Goal: Task Accomplishment & Management: Complete application form

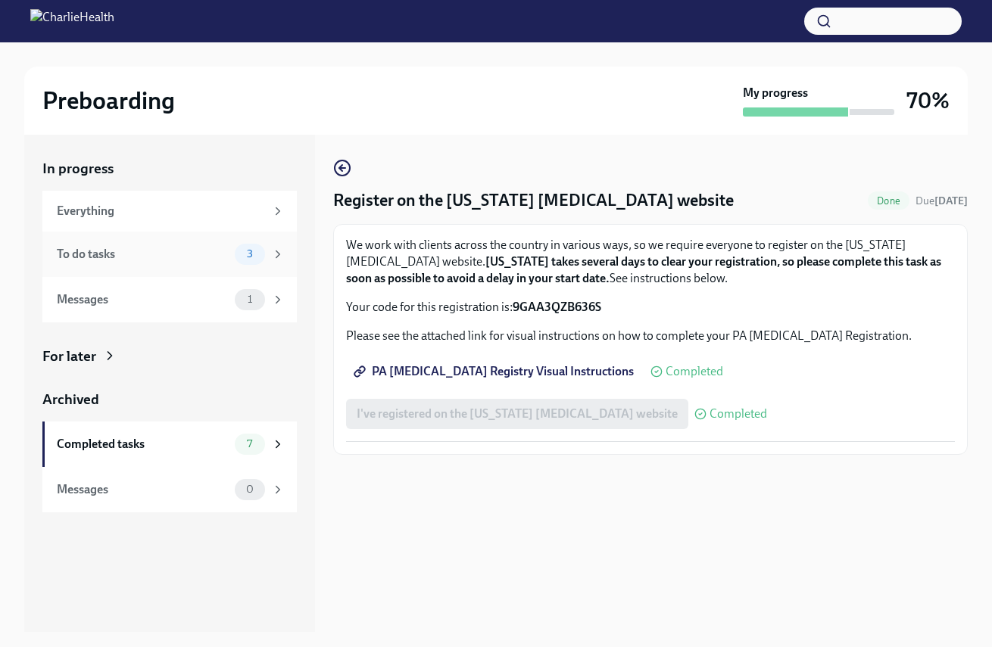
click at [226, 255] on div "To do tasks" at bounding box center [143, 254] width 172 height 17
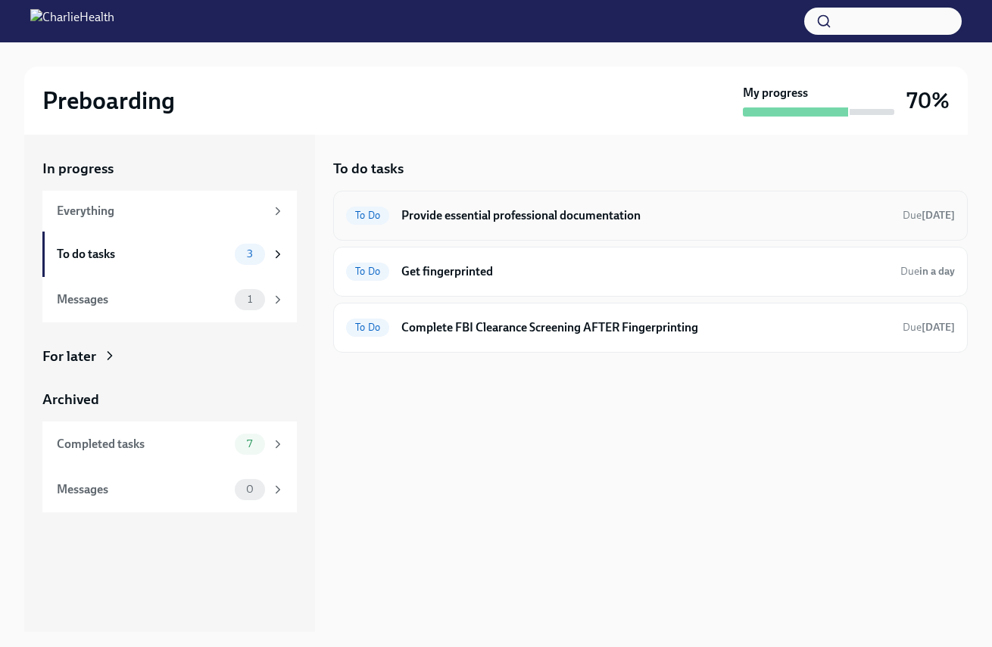
click at [585, 227] on div "To Do Provide essential professional documentation Due [DATE]" at bounding box center [650, 216] width 634 height 50
click at [668, 212] on h6 "Provide essential professional documentation" at bounding box center [645, 215] width 489 height 17
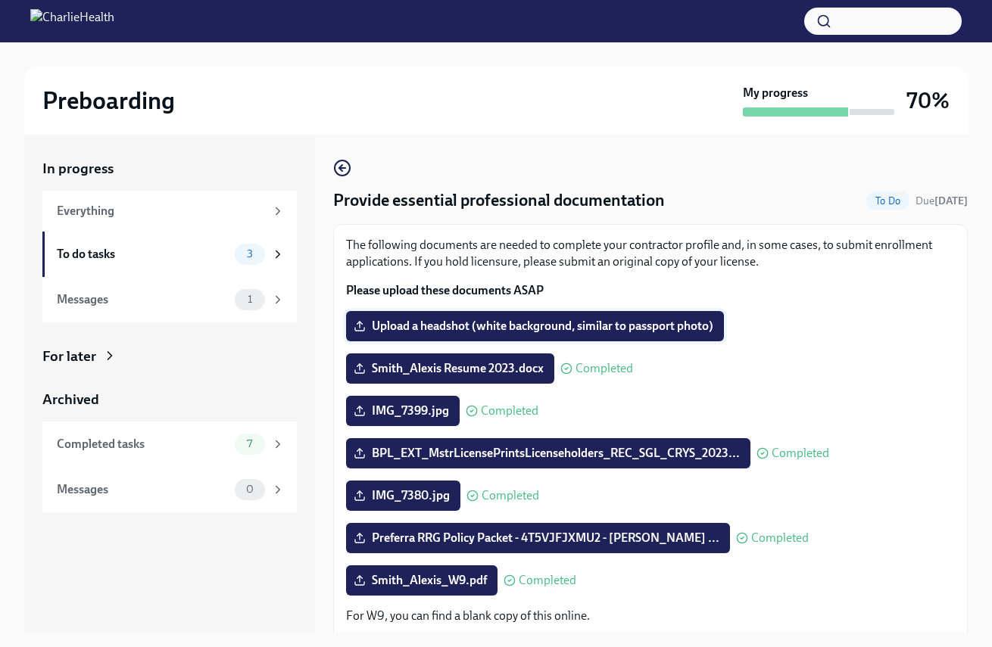
click at [671, 325] on span "Upload a headshot (white background, similar to passport photo)" at bounding box center [535, 326] width 357 height 15
click at [0, 0] on input "Upload a headshot (white background, similar to passport photo)" at bounding box center [0, 0] width 0 height 0
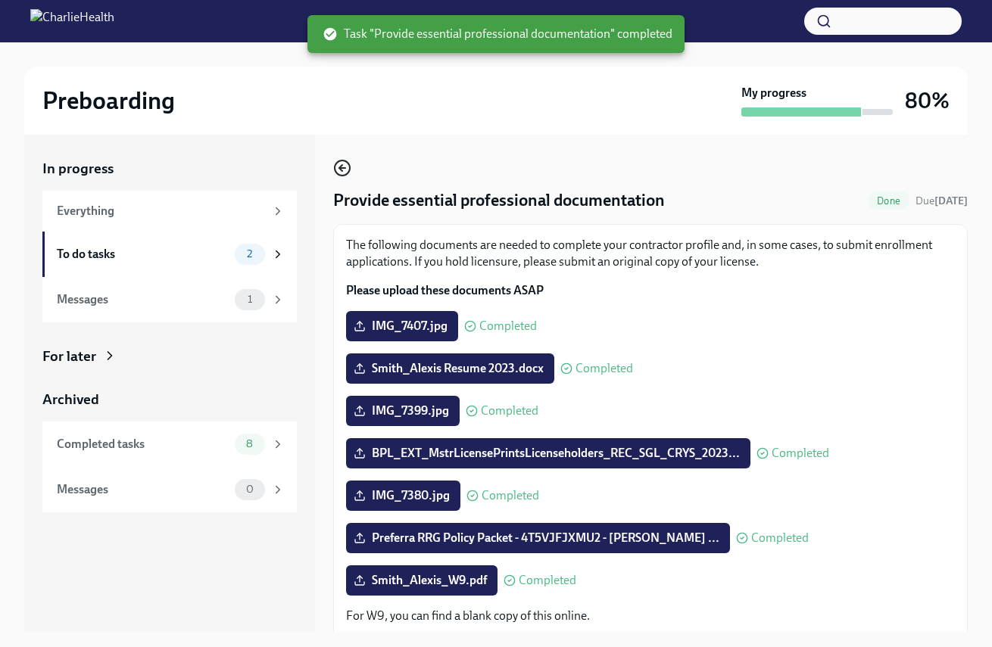
click at [348, 176] on icon "button" at bounding box center [342, 168] width 18 height 18
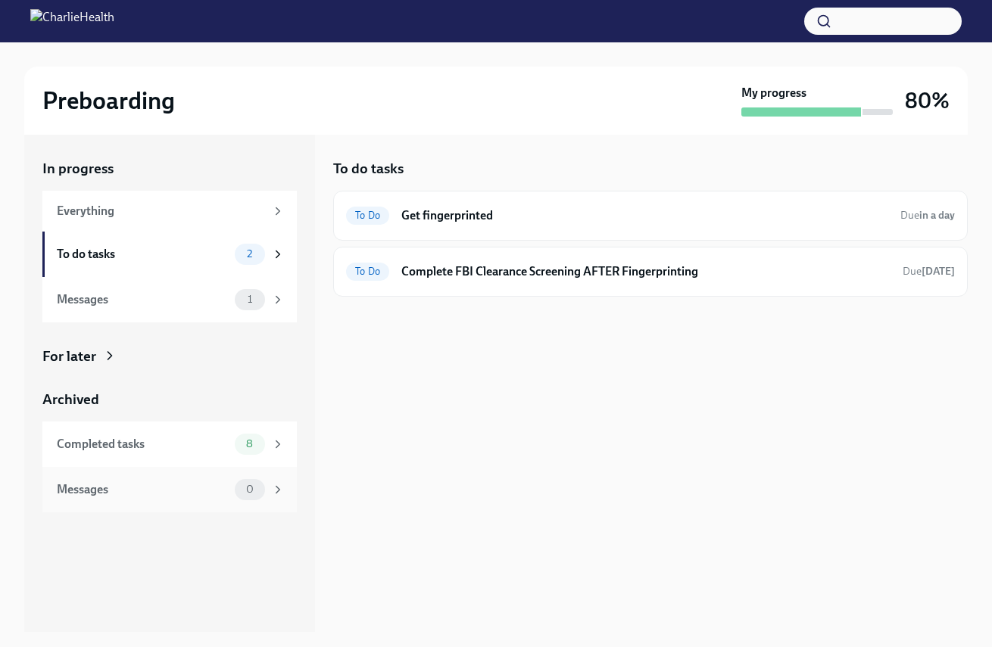
click at [291, 488] on div "Messages 0" at bounding box center [169, 489] width 254 height 45
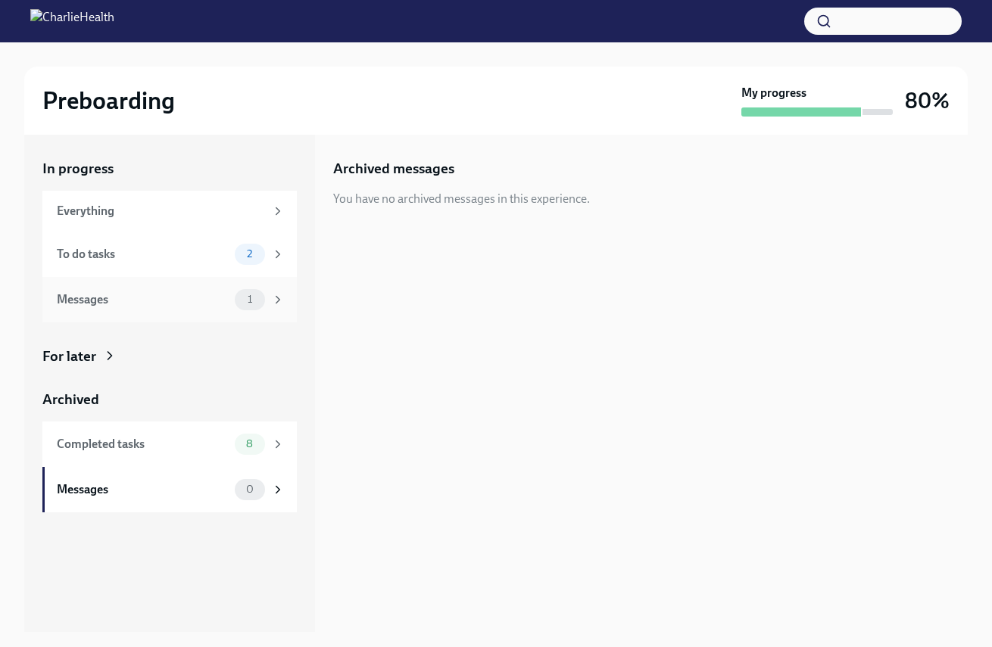
click at [239, 306] on div "1" at bounding box center [250, 299] width 30 height 21
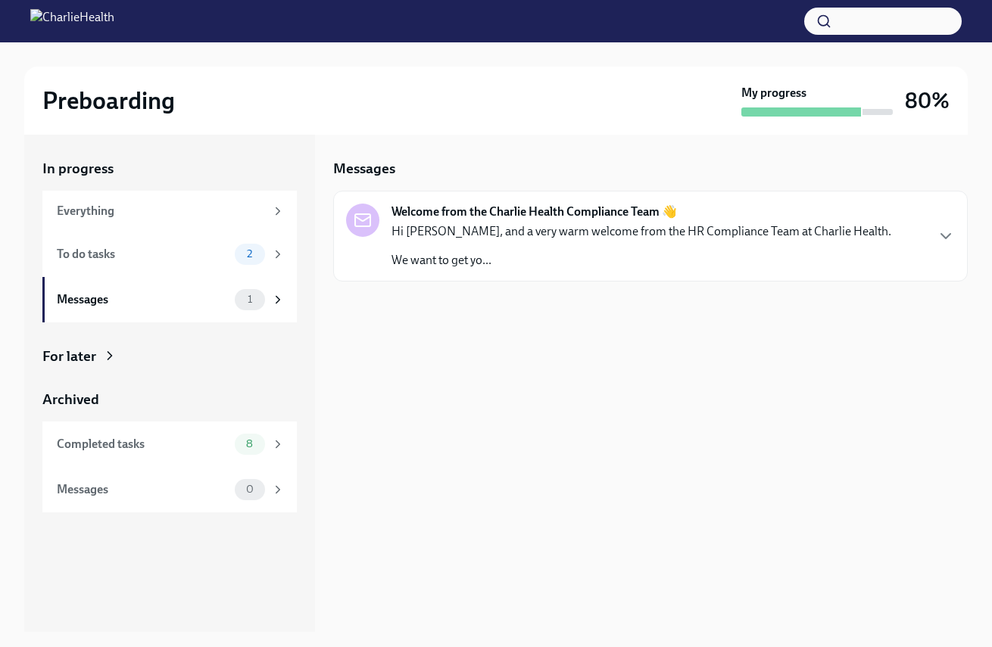
click at [475, 281] on div "Messages Welcome from the Charlie Health Compliance Team 👋 Hi [PERSON_NAME], an…" at bounding box center [650, 383] width 634 height 497
click at [505, 256] on p "We want to get yo..." at bounding box center [641, 260] width 500 height 17
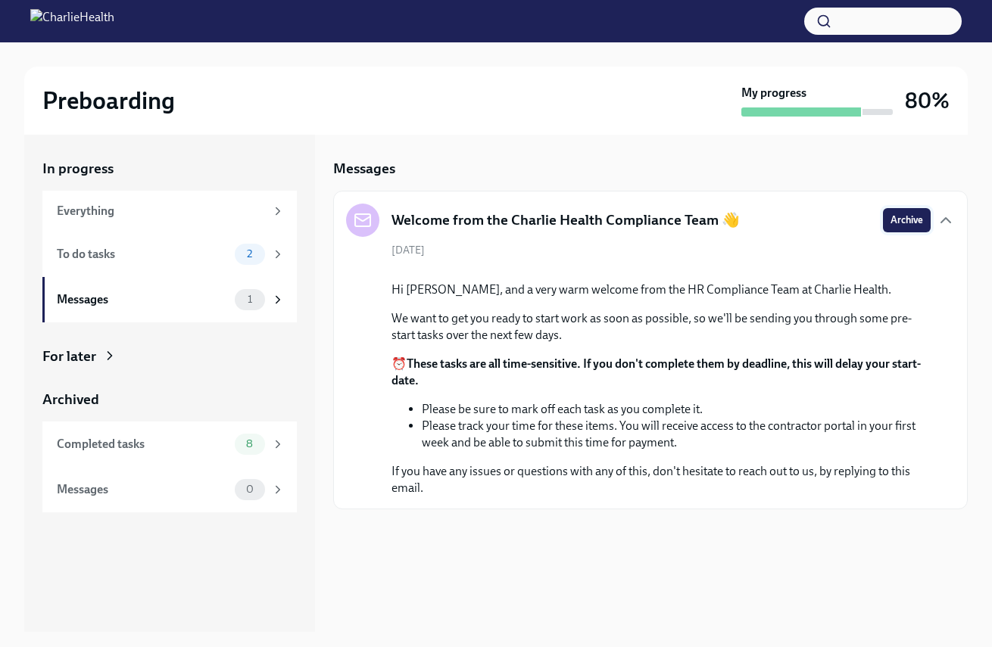
click at [915, 222] on span "Archive" at bounding box center [906, 220] width 33 height 15
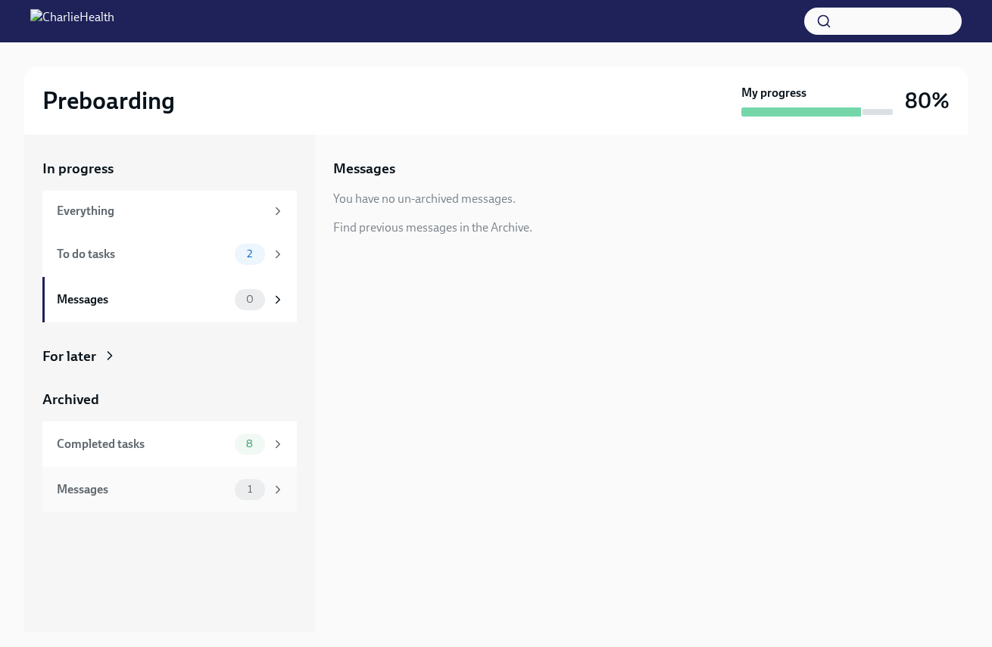
click at [263, 482] on div "1" at bounding box center [250, 489] width 30 height 21
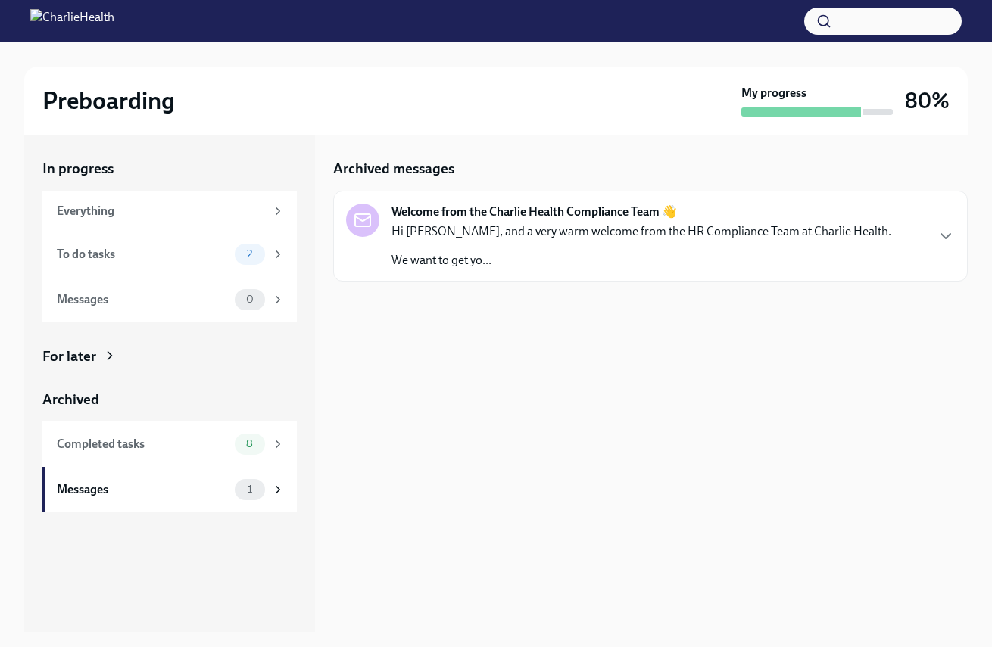
click at [666, 279] on div "Welcome from the Charlie Health Compliance Team 👋 Hi [PERSON_NAME], and a very …" at bounding box center [650, 236] width 634 height 91
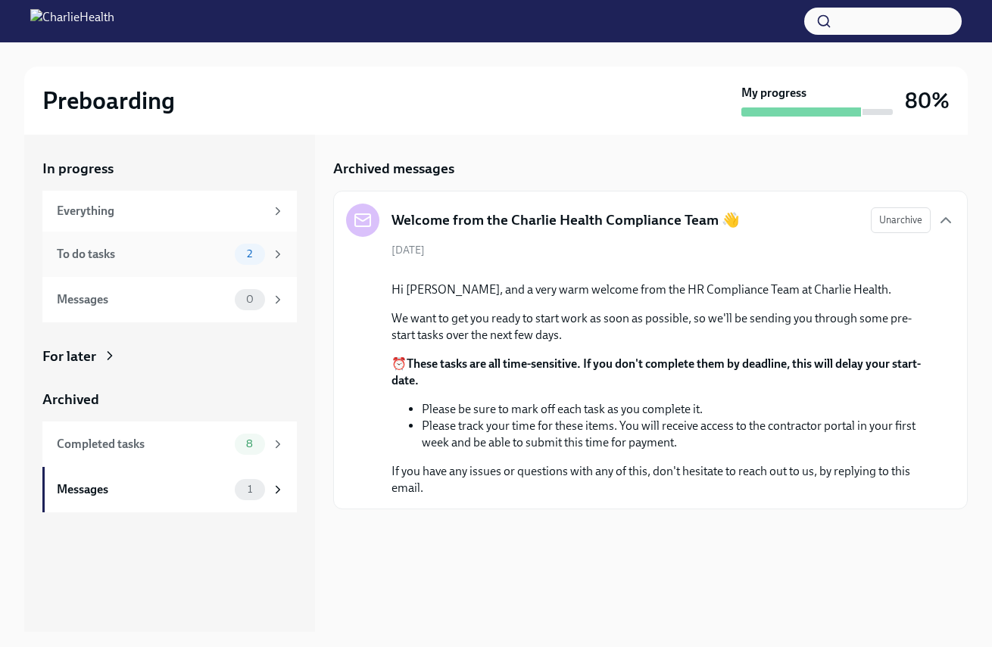
click at [279, 257] on icon at bounding box center [278, 255] width 14 height 14
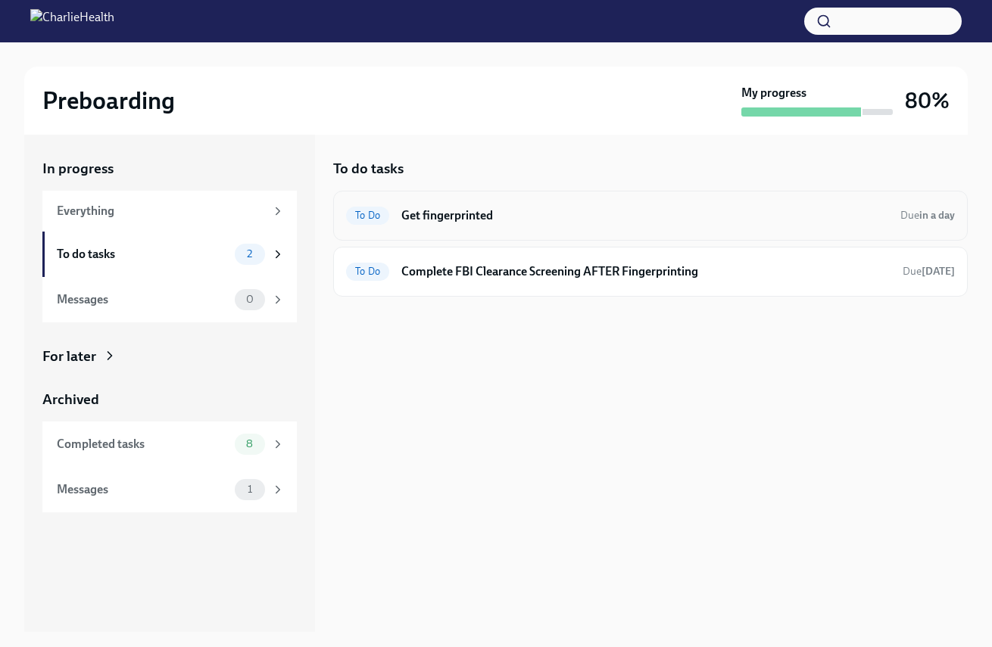
click at [563, 217] on h6 "Get fingerprinted" at bounding box center [644, 215] width 487 height 17
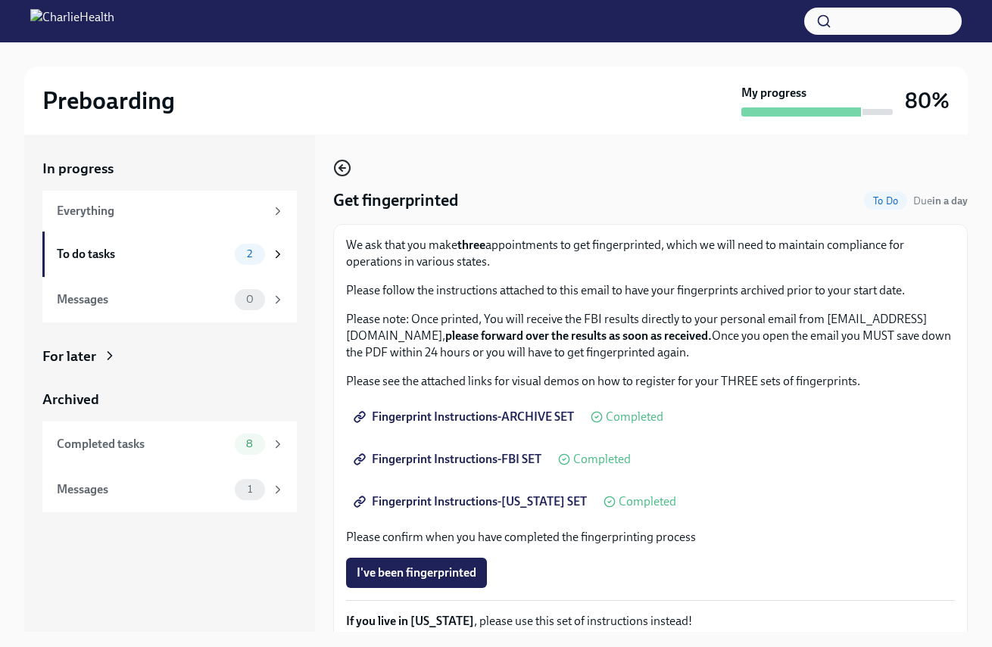
click at [350, 169] on circle "button" at bounding box center [342, 168] width 15 height 15
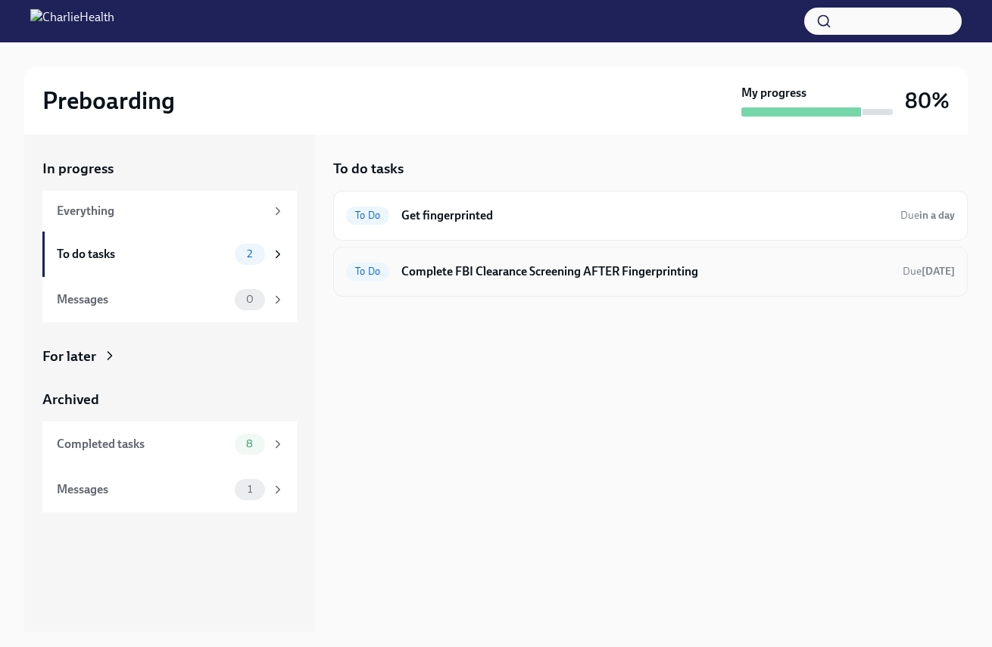
click at [491, 271] on h6 "Complete FBI Clearance Screening AFTER Fingerprinting" at bounding box center [645, 271] width 489 height 17
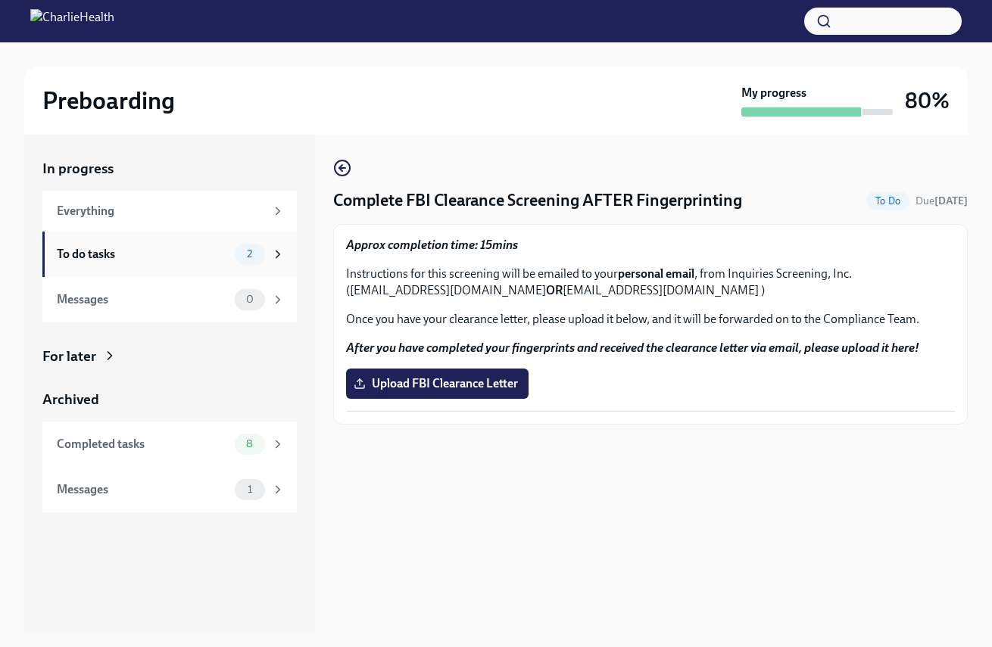
click at [217, 242] on div "To do tasks 2" at bounding box center [169, 254] width 254 height 45
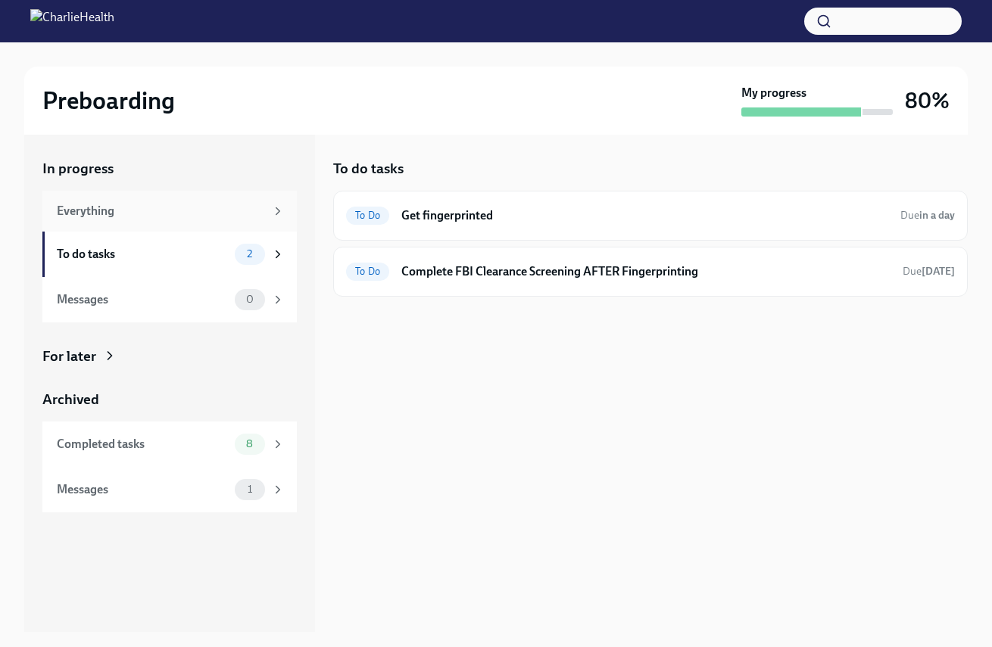
click at [226, 222] on div "Everything" at bounding box center [169, 211] width 254 height 41
click at [245, 201] on div "Everything" at bounding box center [169, 211] width 254 height 41
